Goal: Information Seeking & Learning: Learn about a topic

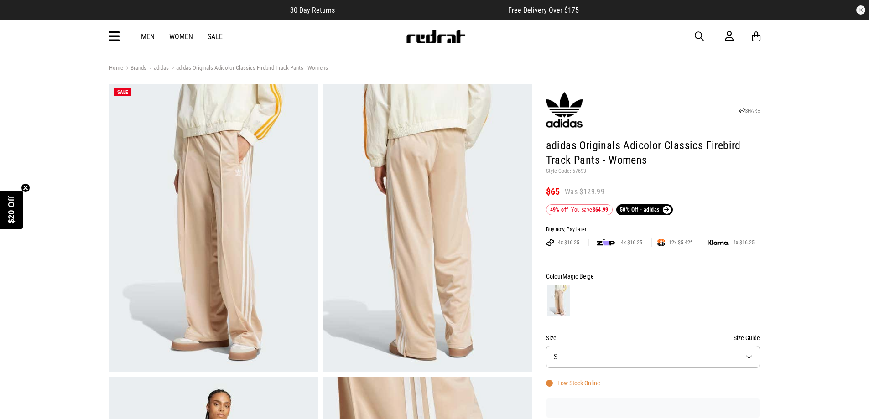
click at [712, 35] on button "button" at bounding box center [703, 36] width 18 height 11
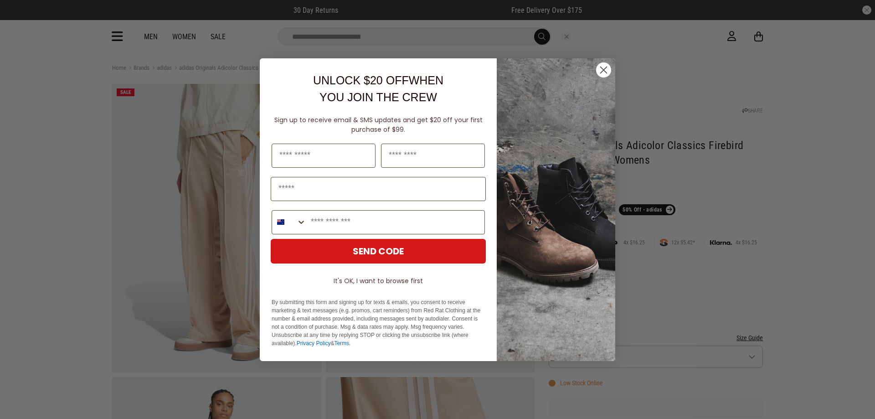
click at [607, 70] on circle "Close dialog" at bounding box center [603, 69] width 15 height 15
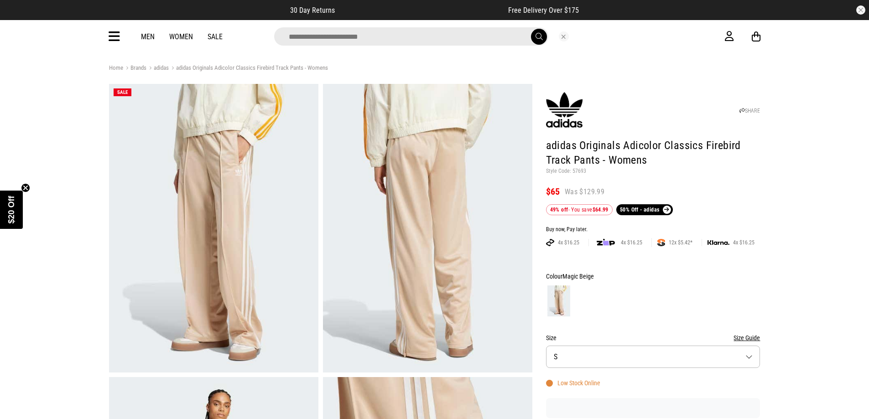
click at [413, 38] on input "search" at bounding box center [411, 36] width 274 height 18
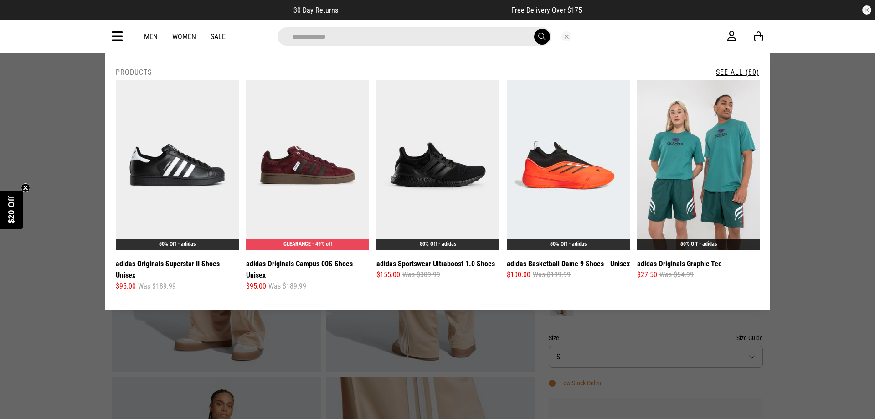
type input "**********"
click at [534, 29] on button "submit" at bounding box center [542, 37] width 16 height 16
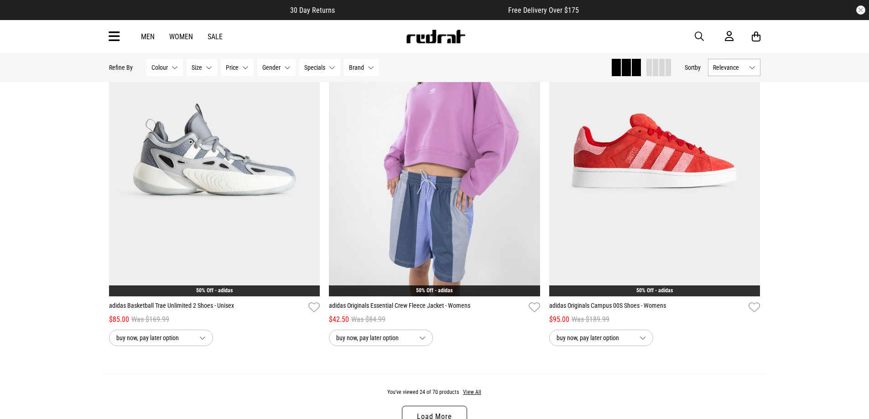
scroll to position [2918, 0]
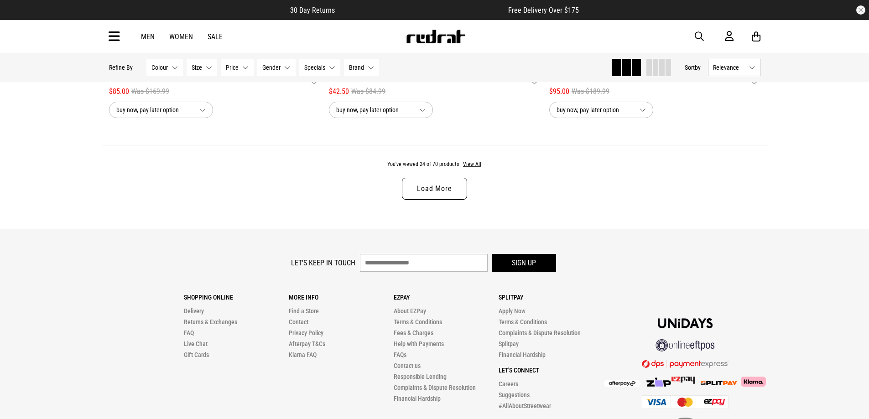
click at [448, 192] on link "Load More" at bounding box center [434, 189] width 65 height 22
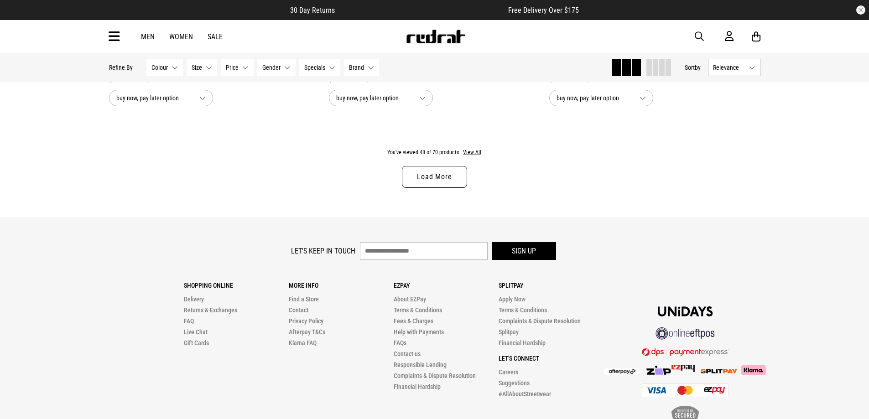
click at [422, 183] on link "Load More" at bounding box center [434, 177] width 65 height 22
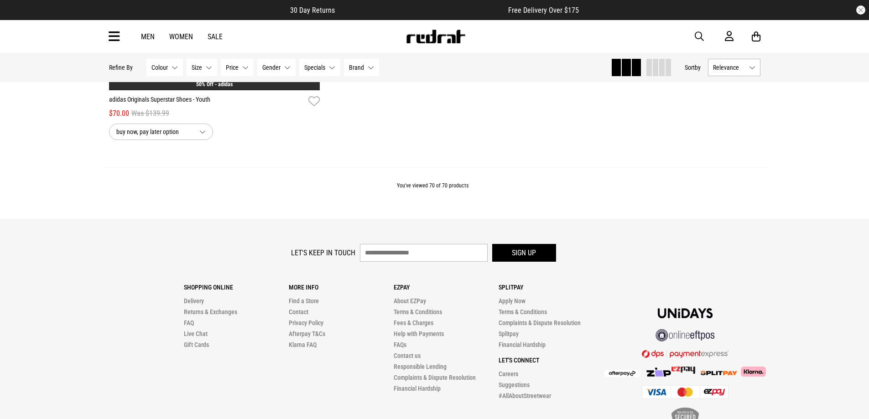
scroll to position [8583, 0]
